Goal: Information Seeking & Learning: Learn about a topic

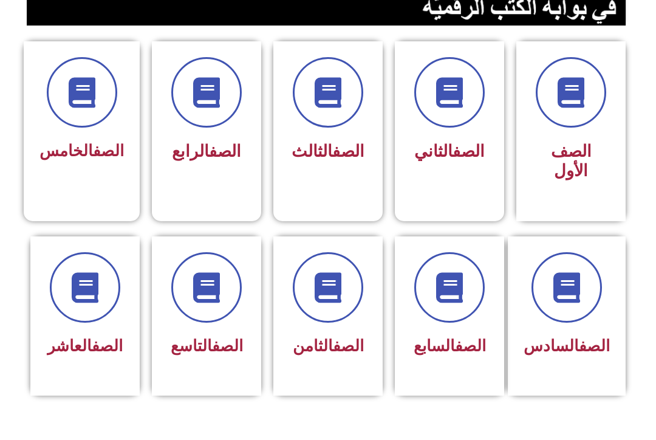
scroll to position [299, 0]
click at [316, 355] on span "الصف الثامن" at bounding box center [328, 345] width 71 height 18
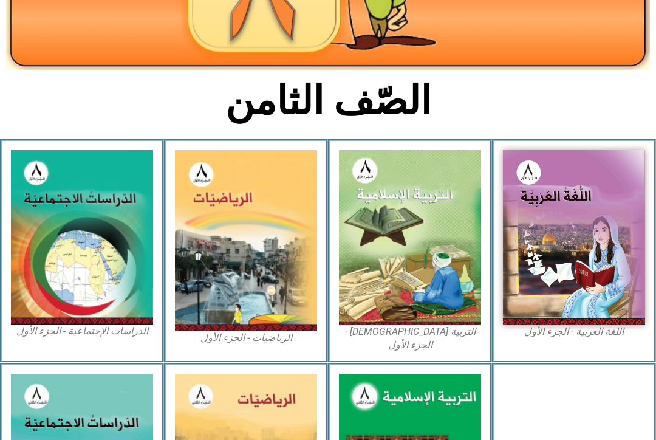
scroll to position [206, 0]
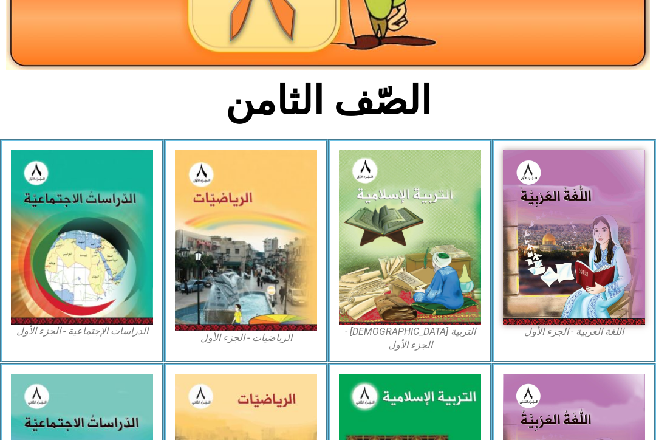
click at [414, 290] on img at bounding box center [410, 237] width 142 height 175
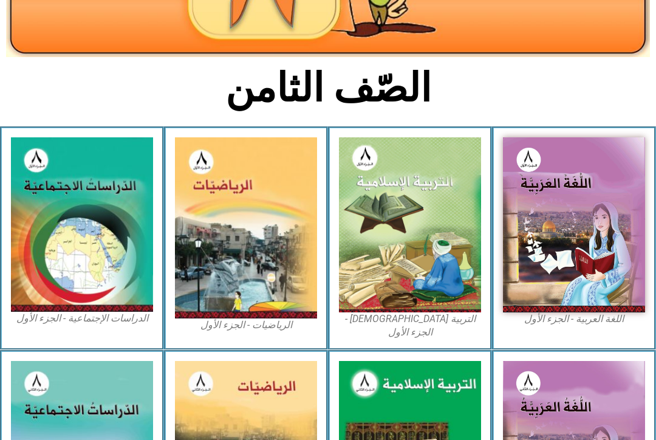
click at [437, 192] on img at bounding box center [410, 225] width 142 height 175
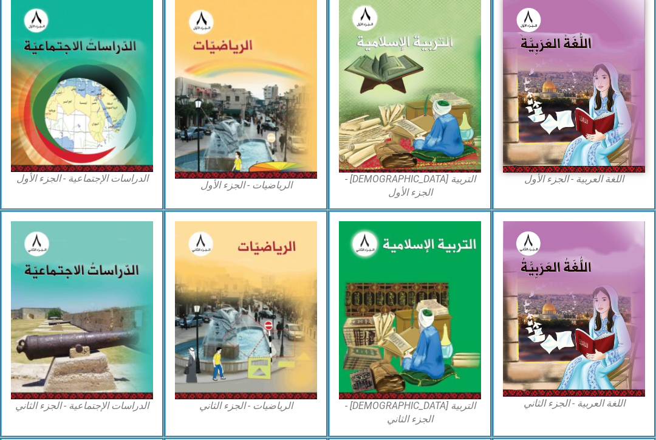
scroll to position [358, 0]
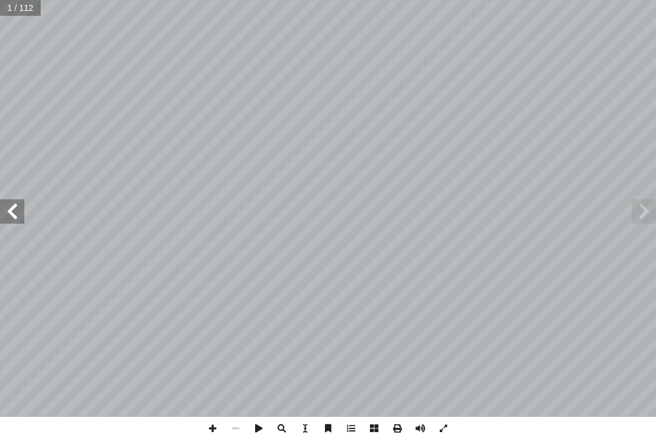
click at [638, 207] on span at bounding box center [644, 211] width 24 height 24
click at [652, 208] on span at bounding box center [644, 211] width 24 height 24
click at [642, 209] on span at bounding box center [644, 211] width 24 height 24
